Goal: Task Accomplishment & Management: Use online tool/utility

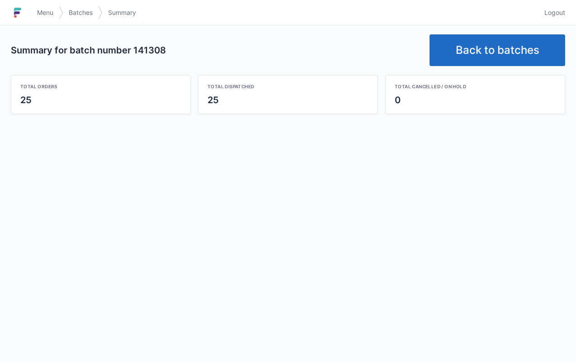
click at [488, 54] on link "Back to batches" at bounding box center [498, 50] width 136 height 32
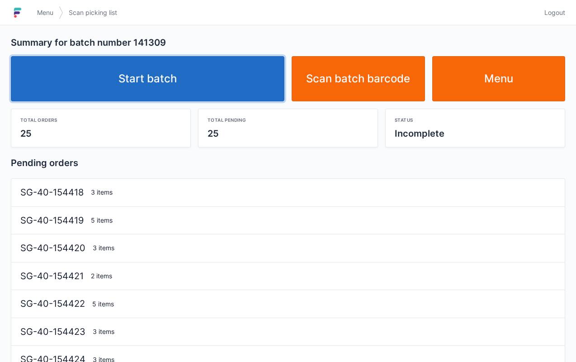
click at [213, 74] on link "Start batch" at bounding box center [148, 78] width 274 height 45
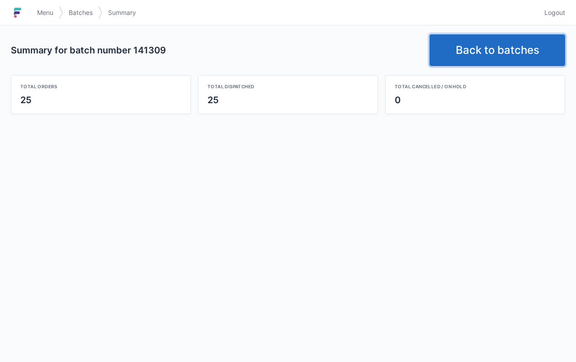
click at [498, 55] on link "Back to batches" at bounding box center [498, 50] width 136 height 32
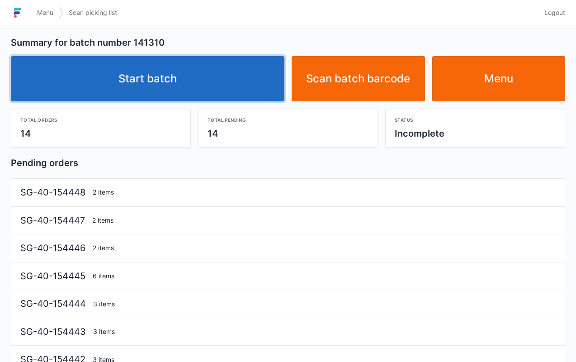
click at [202, 86] on link "Start batch" at bounding box center [148, 78] width 274 height 45
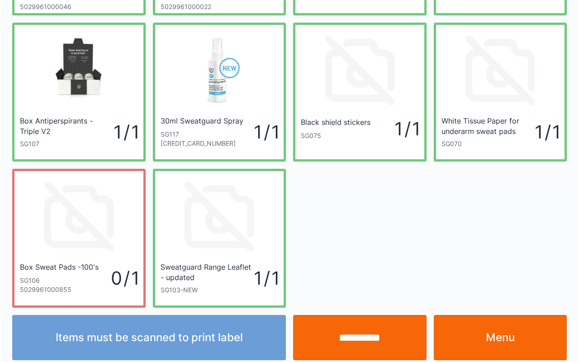
scroll to position [162, 0]
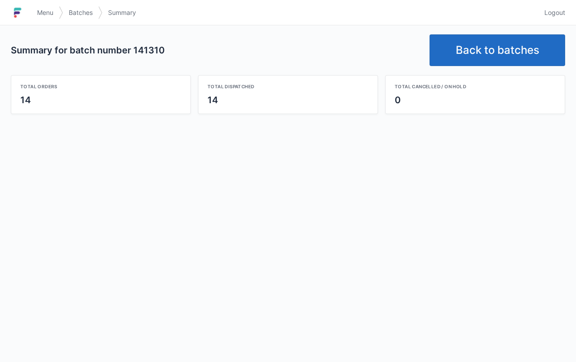
click at [501, 46] on link "Back to batches" at bounding box center [498, 50] width 136 height 32
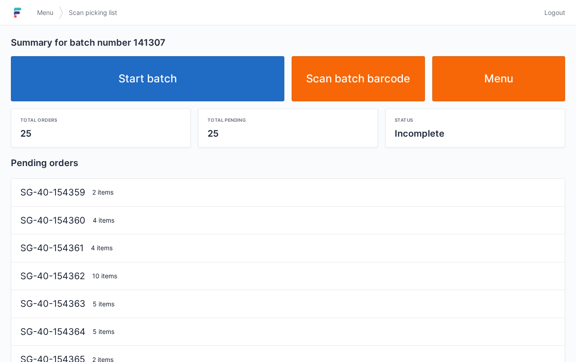
click at [146, 86] on link "Start batch" at bounding box center [148, 78] width 274 height 45
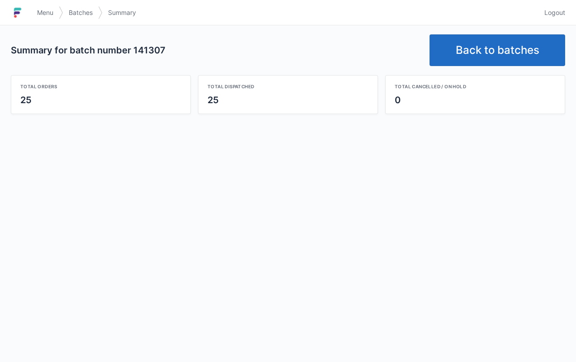
click at [502, 42] on link "Back to batches" at bounding box center [498, 50] width 136 height 32
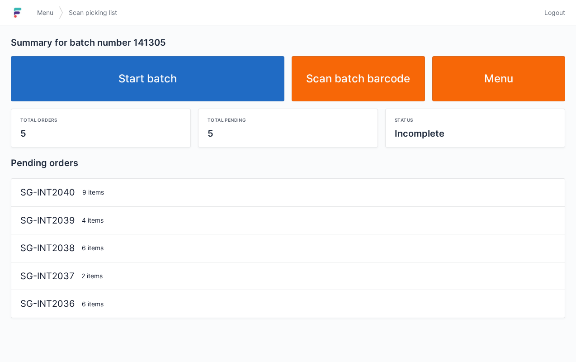
click at [232, 74] on link "Start batch" at bounding box center [148, 78] width 274 height 45
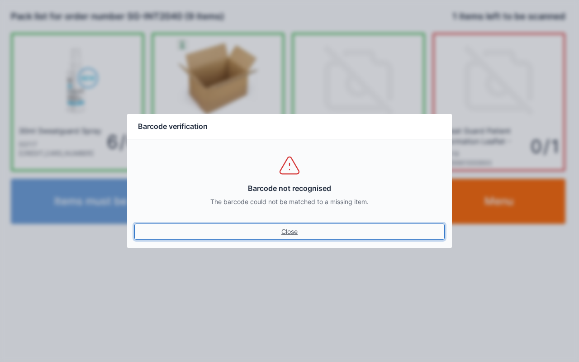
click at [273, 238] on link "Close" at bounding box center [289, 231] width 310 height 16
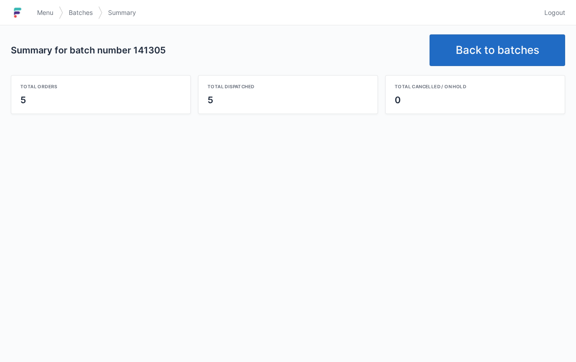
click at [505, 36] on link "Back to batches" at bounding box center [498, 50] width 136 height 32
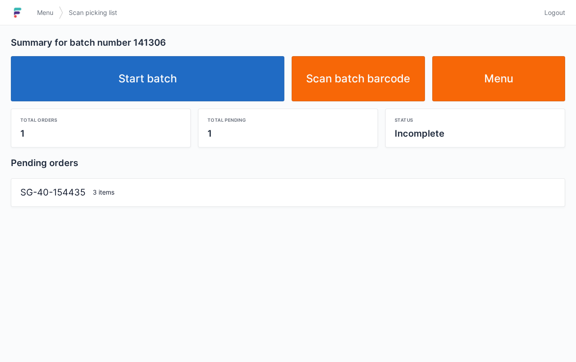
click at [206, 81] on link "Start batch" at bounding box center [148, 78] width 274 height 45
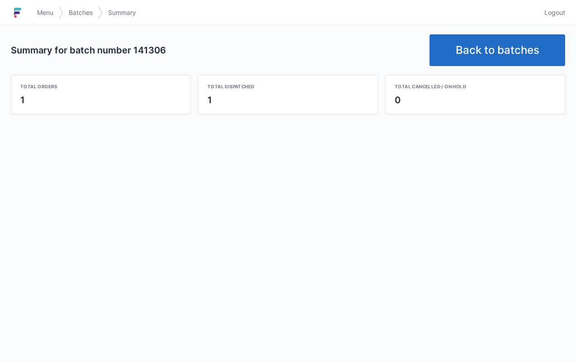
click at [481, 50] on link "Back to batches" at bounding box center [498, 50] width 136 height 32
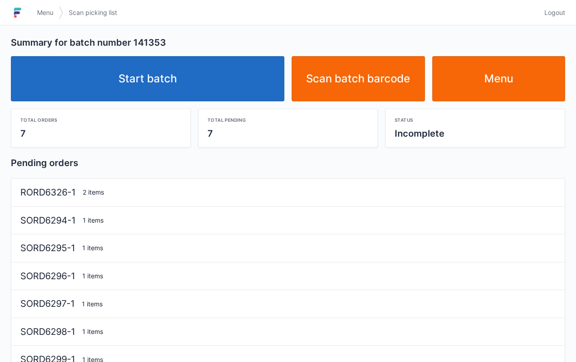
click at [214, 78] on link "Start batch" at bounding box center [148, 78] width 274 height 45
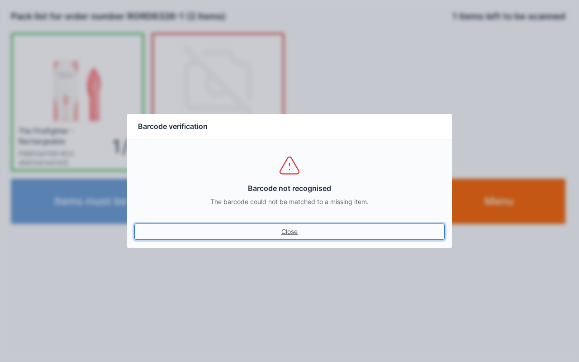
click at [295, 226] on link "Close" at bounding box center [289, 231] width 310 height 16
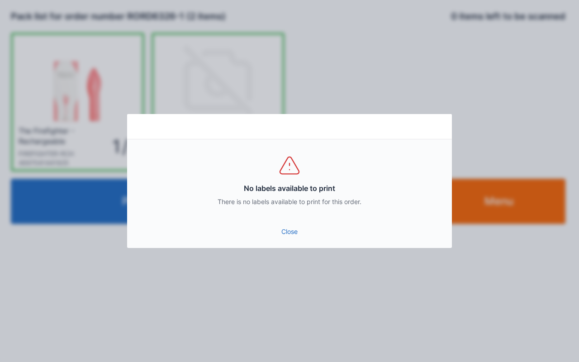
click at [298, 235] on link "Close" at bounding box center [289, 231] width 310 height 16
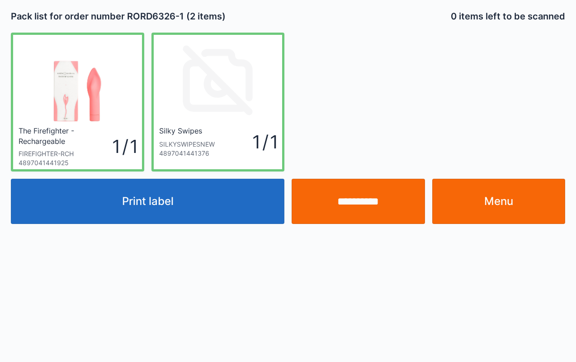
click at [363, 197] on input "**********" at bounding box center [358, 201] width 133 height 45
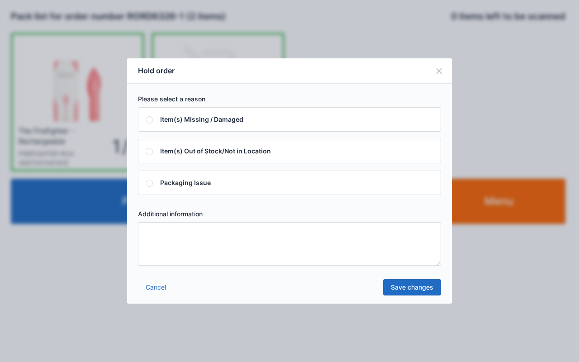
click at [200, 244] on textarea at bounding box center [289, 243] width 303 height 43
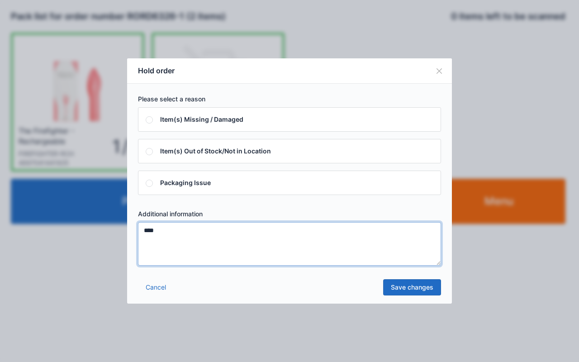
type textarea "****"
click at [421, 283] on link "Save changes" at bounding box center [412, 287] width 58 height 16
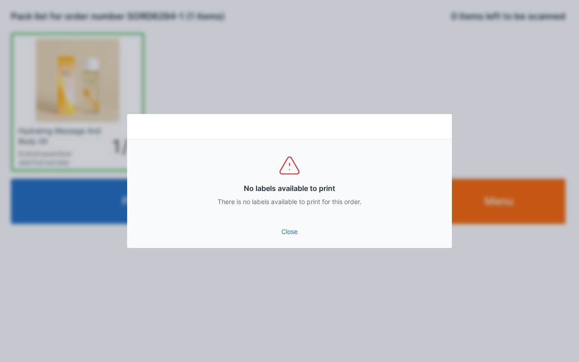
click at [288, 232] on link "Close" at bounding box center [289, 231] width 310 height 16
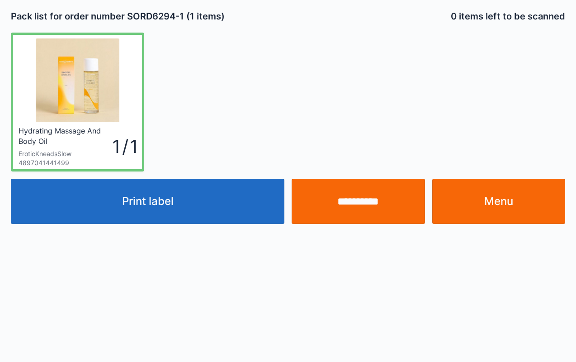
click at [357, 201] on input "**********" at bounding box center [358, 201] width 133 height 45
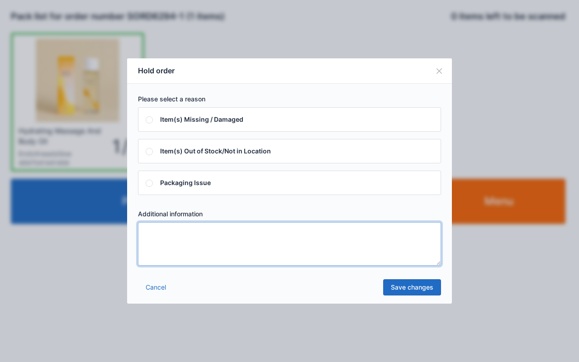
click at [196, 247] on textarea at bounding box center [289, 243] width 303 height 43
type textarea "****"
click at [417, 284] on link "Save changes" at bounding box center [412, 287] width 58 height 16
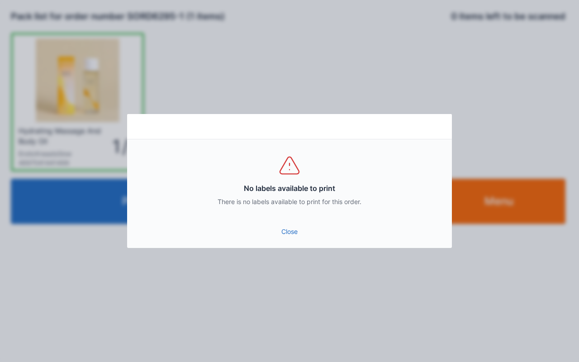
click at [310, 228] on link "Close" at bounding box center [289, 231] width 310 height 16
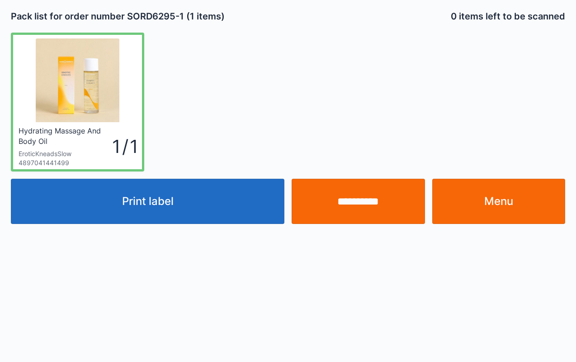
click at [368, 217] on input "**********" at bounding box center [358, 201] width 133 height 45
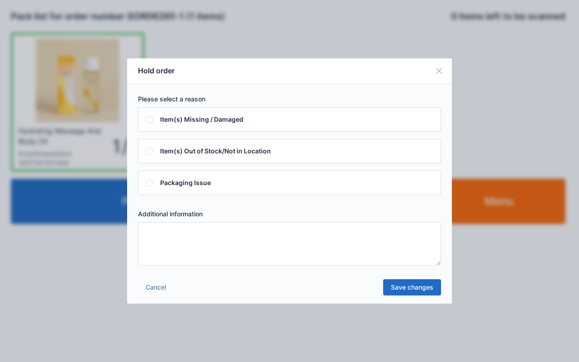
click at [184, 244] on textarea at bounding box center [289, 243] width 303 height 43
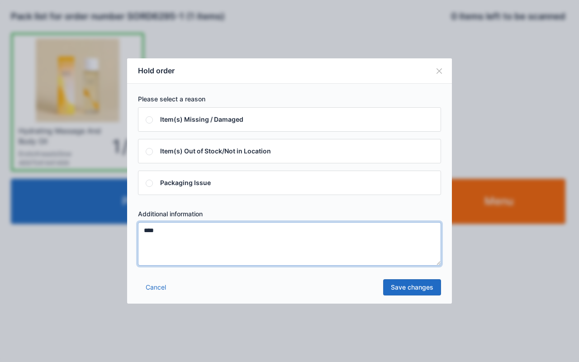
type textarea "****"
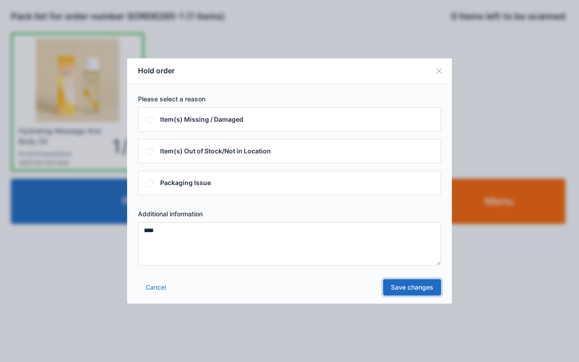
click at [426, 283] on link "Save changes" at bounding box center [412, 287] width 58 height 16
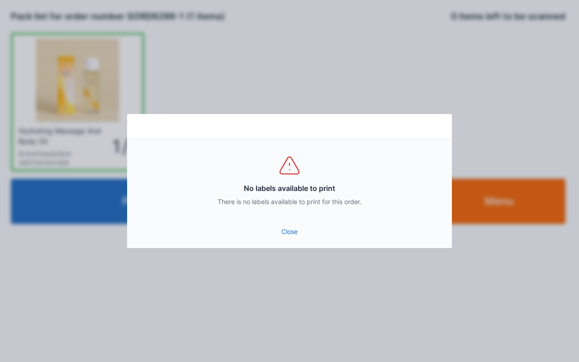
click at [285, 234] on link "Close" at bounding box center [289, 231] width 310 height 16
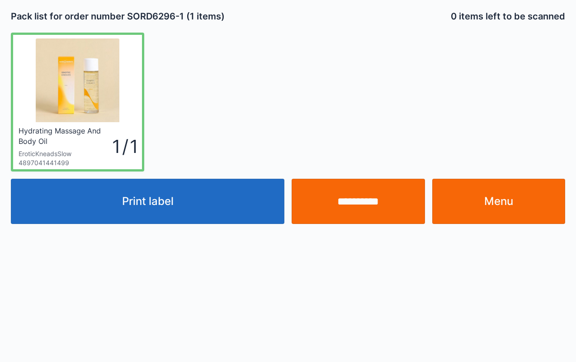
click at [511, 208] on link "Menu" at bounding box center [498, 201] width 133 height 45
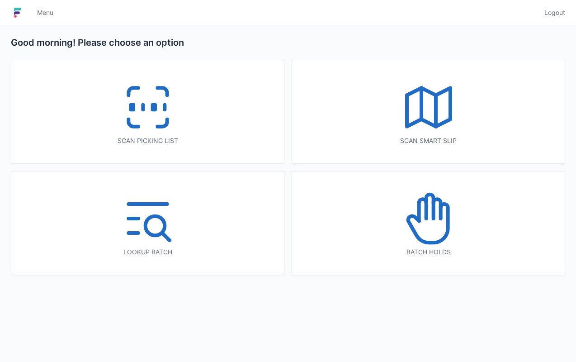
click at [175, 112] on icon at bounding box center [148, 107] width 58 height 58
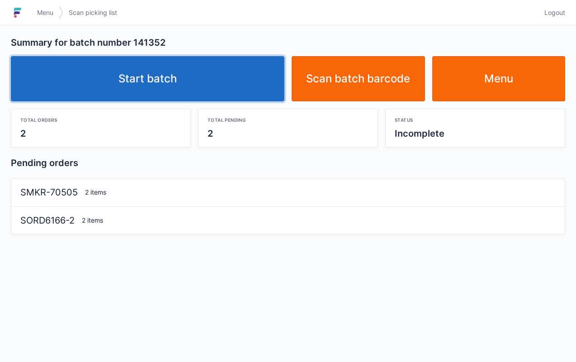
click at [232, 82] on link "Start batch" at bounding box center [148, 78] width 274 height 45
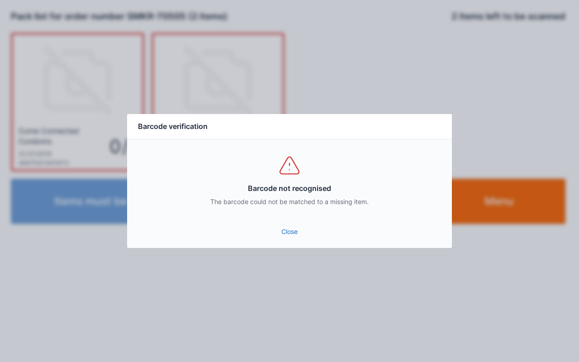
click at [289, 239] on link "Close" at bounding box center [289, 231] width 310 height 16
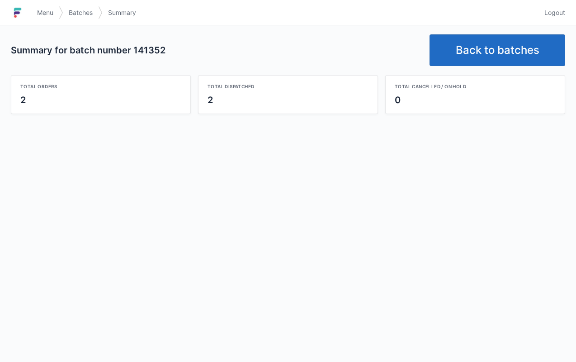
click at [490, 58] on link "Back to batches" at bounding box center [498, 50] width 136 height 32
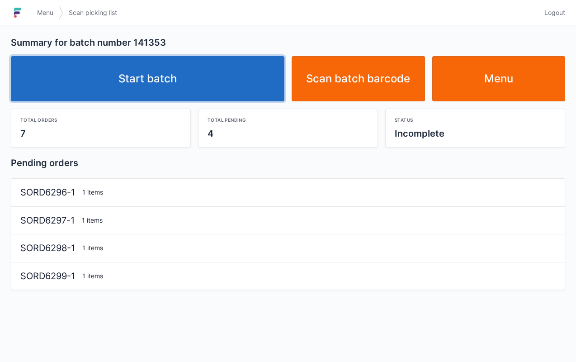
click at [192, 81] on link "Start batch" at bounding box center [148, 78] width 274 height 45
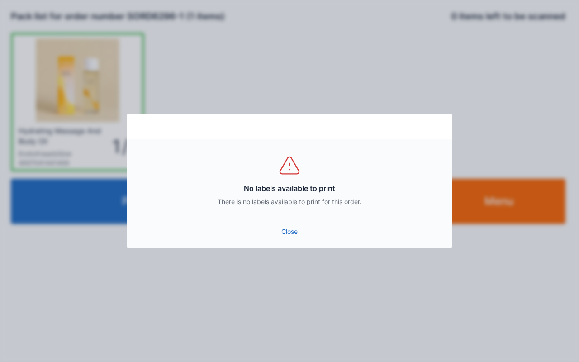
click at [526, 185] on div "No labels available to print There is no labels available to print for this ord…" at bounding box center [289, 181] width 579 height 362
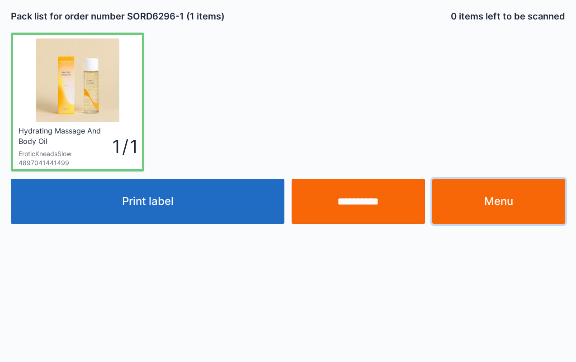
click at [531, 204] on link "Menu" at bounding box center [498, 201] width 133 height 45
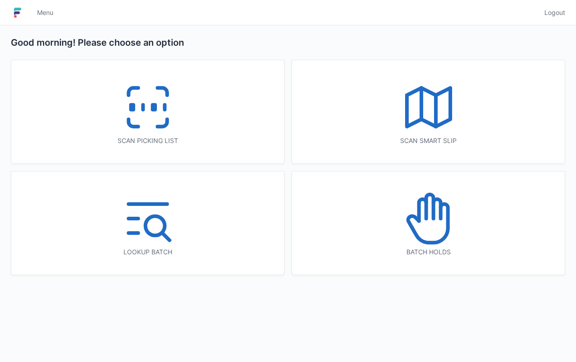
click at [148, 118] on icon at bounding box center [148, 107] width 58 height 58
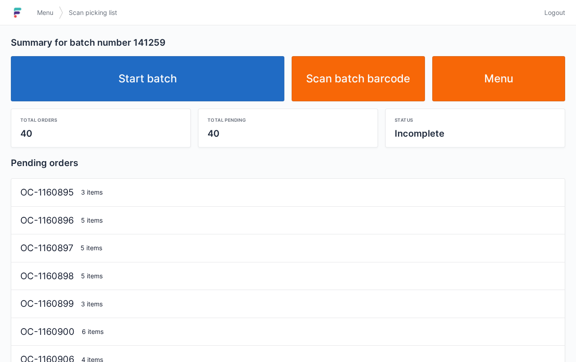
click at [519, 91] on link "Menu" at bounding box center [498, 78] width 133 height 45
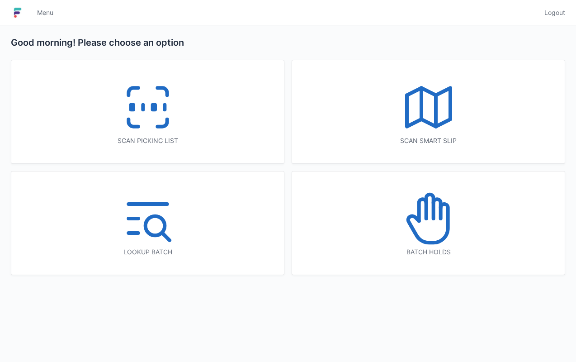
click at [442, 242] on icon at bounding box center [429, 218] width 58 height 58
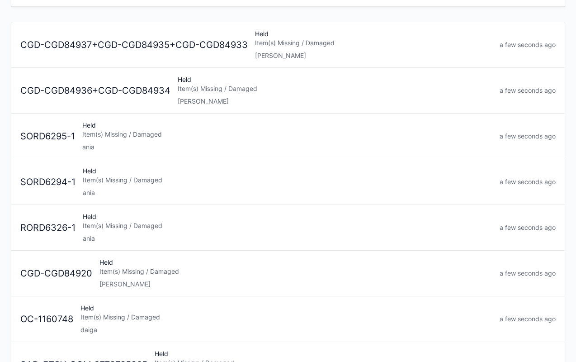
scroll to position [78, 0]
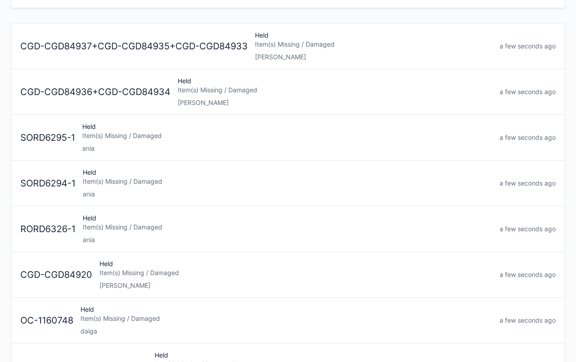
click at [144, 236] on div "ania" at bounding box center [288, 239] width 410 height 9
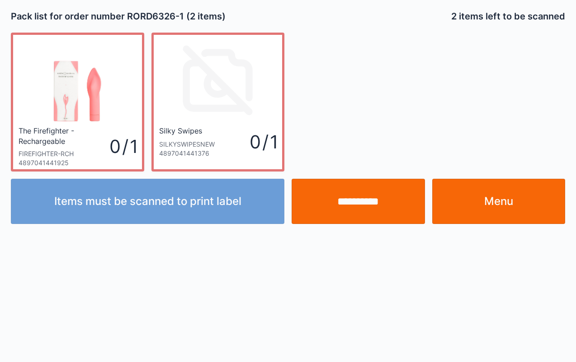
click at [534, 202] on link "Menu" at bounding box center [498, 201] width 133 height 45
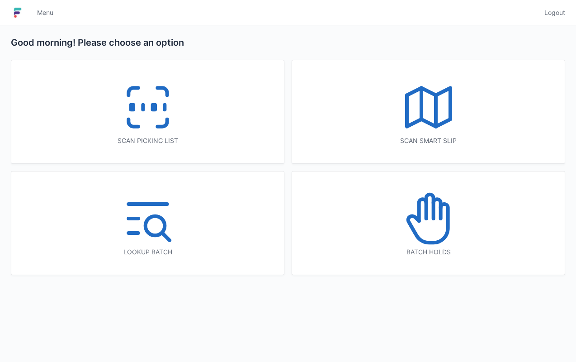
click at [126, 122] on icon at bounding box center [148, 107] width 58 height 58
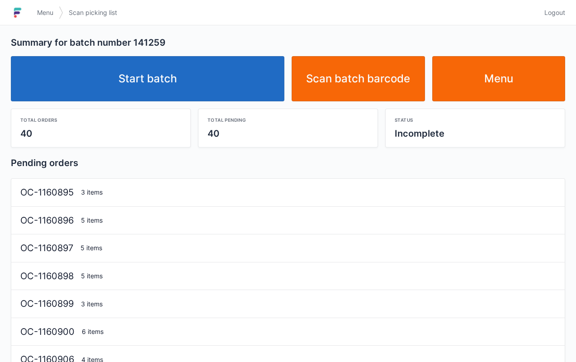
click at [176, 84] on link "Start batch" at bounding box center [148, 78] width 274 height 45
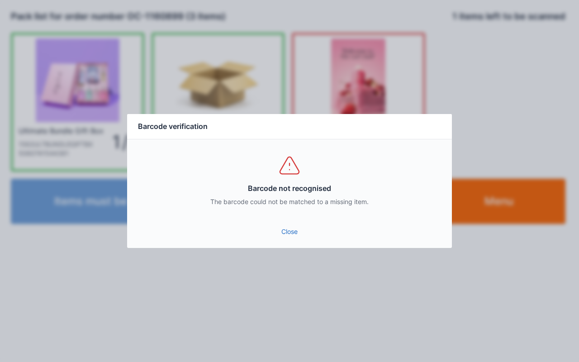
click at [275, 227] on link "Close" at bounding box center [289, 231] width 310 height 16
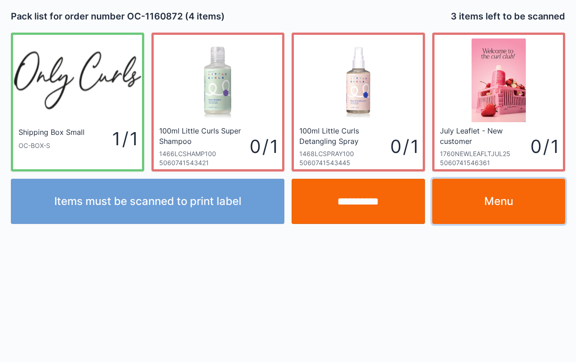
click at [497, 207] on link "Menu" at bounding box center [498, 201] width 133 height 45
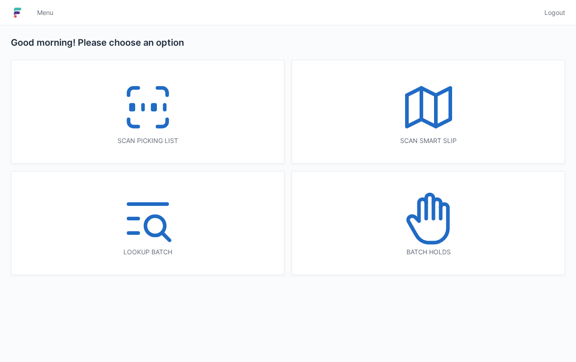
click at [152, 120] on icon at bounding box center [148, 107] width 58 height 58
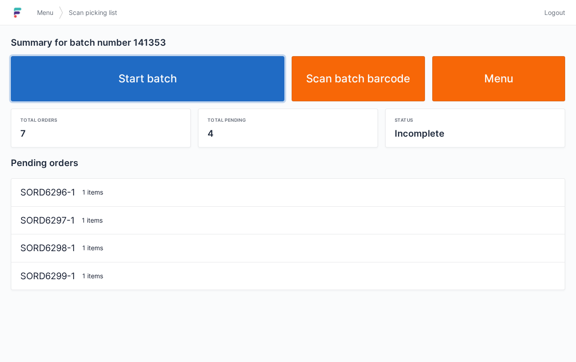
click at [230, 88] on link "Start batch" at bounding box center [148, 78] width 274 height 45
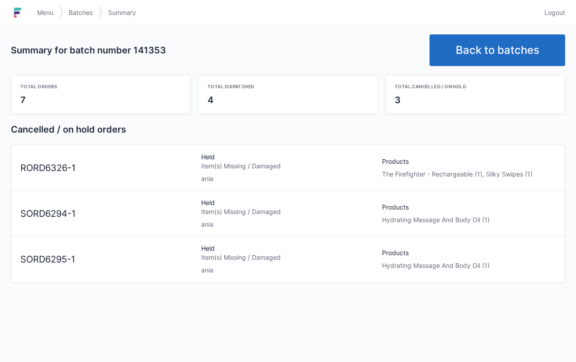
click at [35, 14] on link "Menu" at bounding box center [45, 13] width 27 height 16
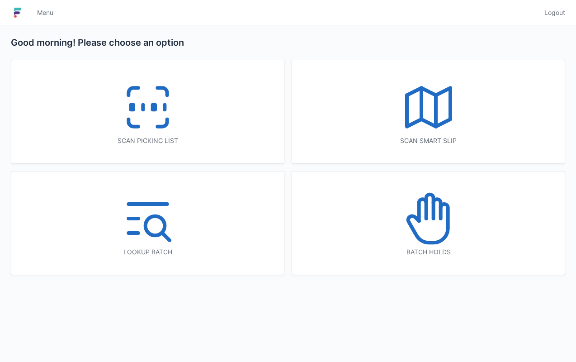
click at [443, 227] on icon at bounding box center [429, 218] width 58 height 58
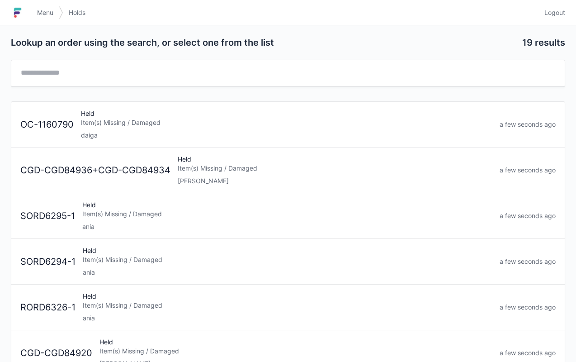
click at [128, 216] on div "Item(s) Missing / Damaged" at bounding box center [287, 213] width 410 height 9
click at [140, 218] on div "Held Item(s) Missing / Damaged ania" at bounding box center [287, 215] width 417 height 31
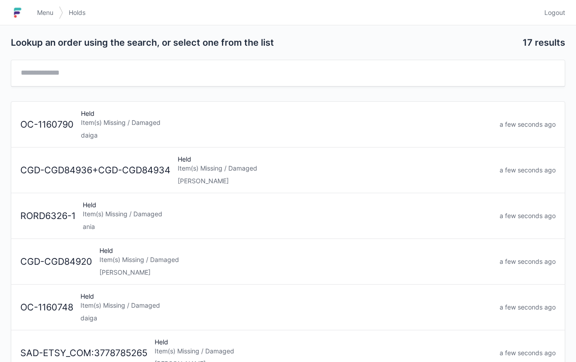
click at [168, 205] on div "Held Item(s) Missing / Damaged ania" at bounding box center [287, 215] width 417 height 31
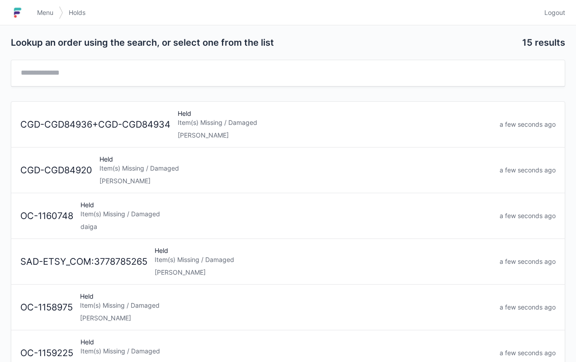
click at [40, 12] on span "Menu" at bounding box center [45, 12] width 16 height 9
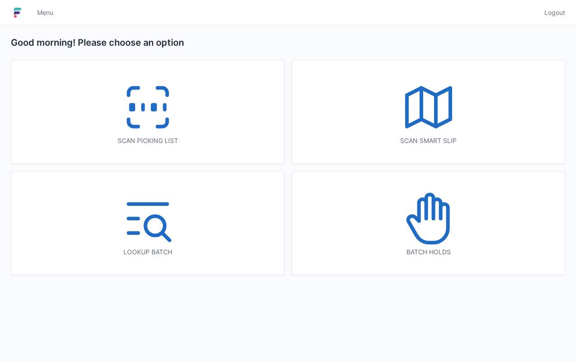
click at [165, 129] on icon at bounding box center [148, 107] width 58 height 58
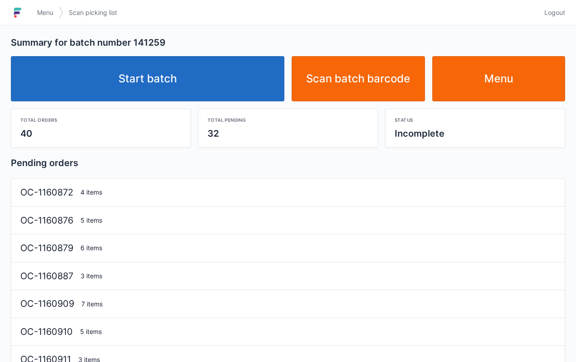
click at [197, 96] on link "Start batch" at bounding box center [148, 78] width 274 height 45
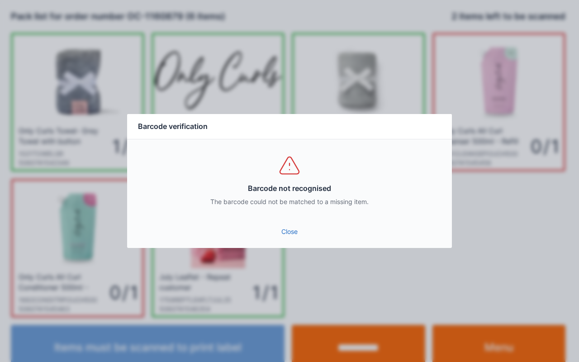
click at [269, 228] on link "Close" at bounding box center [289, 231] width 310 height 16
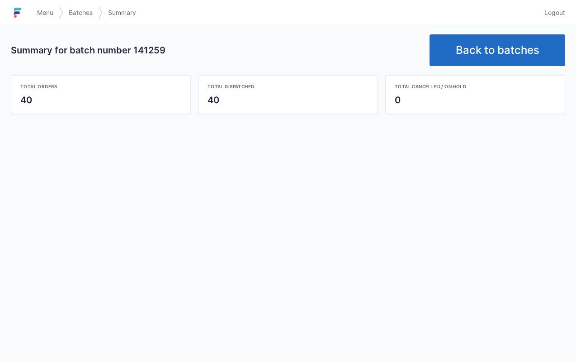
click at [512, 56] on link "Back to batches" at bounding box center [498, 50] width 136 height 32
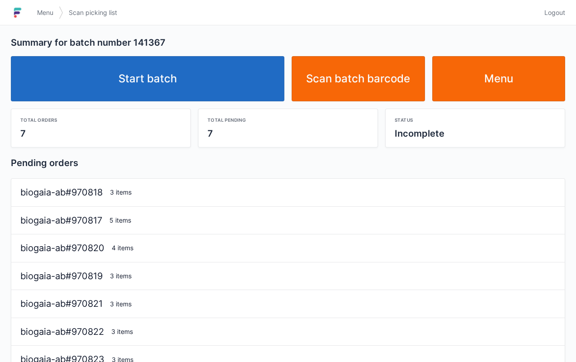
click at [198, 98] on link "Start batch" at bounding box center [148, 78] width 274 height 45
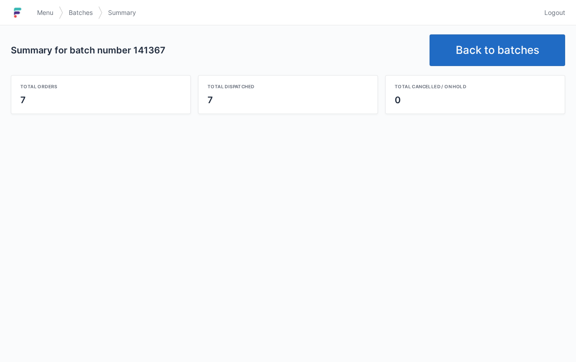
click at [503, 64] on link "Back to batches" at bounding box center [498, 50] width 136 height 32
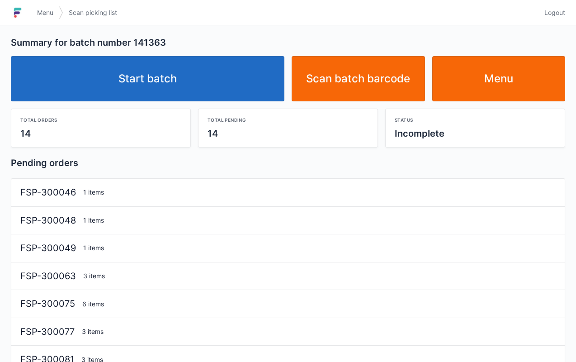
click at [156, 82] on link "Start batch" at bounding box center [148, 78] width 274 height 45
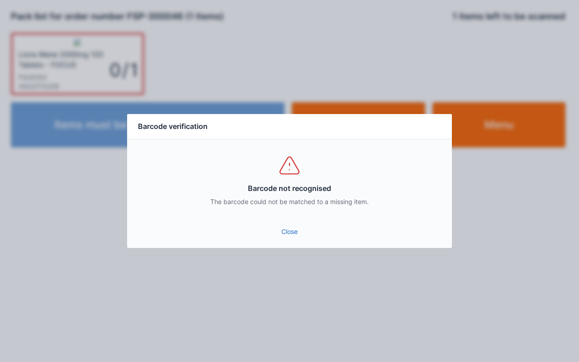
click at [289, 224] on link "Close" at bounding box center [289, 231] width 310 height 16
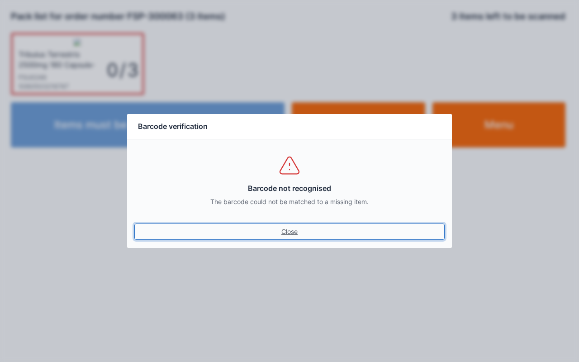
click at [280, 232] on link "Close" at bounding box center [289, 231] width 310 height 16
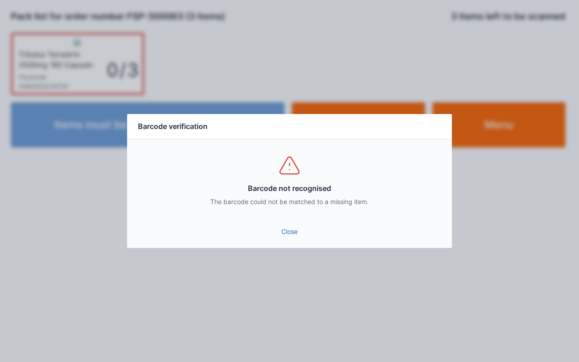
click at [291, 232] on link "Close" at bounding box center [289, 231] width 310 height 16
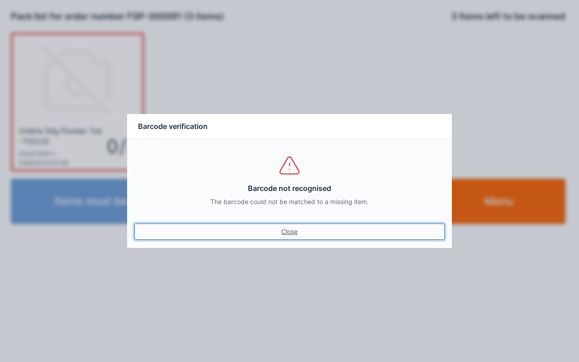
click at [283, 234] on link "Close" at bounding box center [289, 231] width 310 height 16
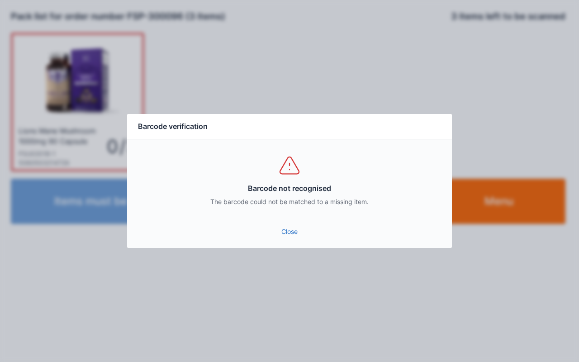
click at [304, 232] on link "Close" at bounding box center [289, 231] width 310 height 16
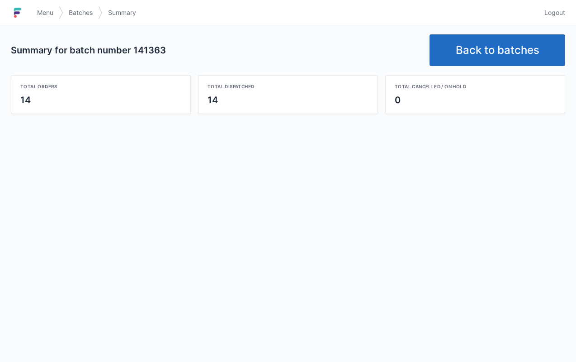
click at [273, 208] on div "Summary for batch number 141363 Back to batches Total orders 14 Total dispatche…" at bounding box center [288, 193] width 576 height 336
